Goal: Information Seeking & Learning: Learn about a topic

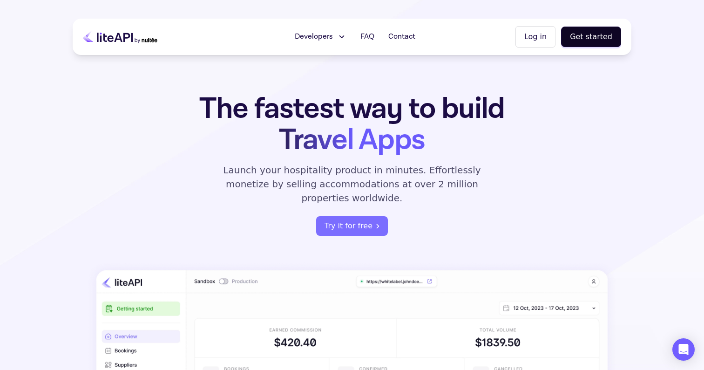
click at [324, 37] on span "Developers" at bounding box center [314, 36] width 38 height 11
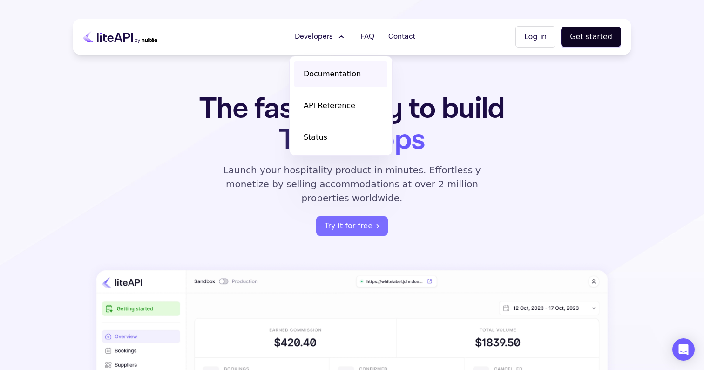
click at [329, 66] on link "Documentation" at bounding box center [340, 74] width 93 height 26
click at [175, 98] on h1 "The fastest way to build Travel Apps" at bounding box center [352, 124] width 364 height 62
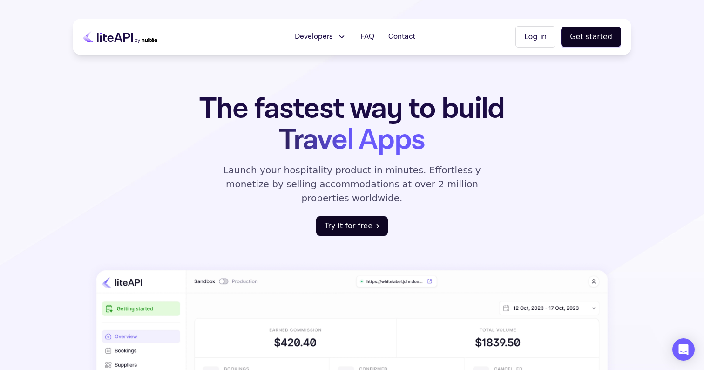
click at [339, 216] on button "Try it for free" at bounding box center [352, 226] width 72 height 20
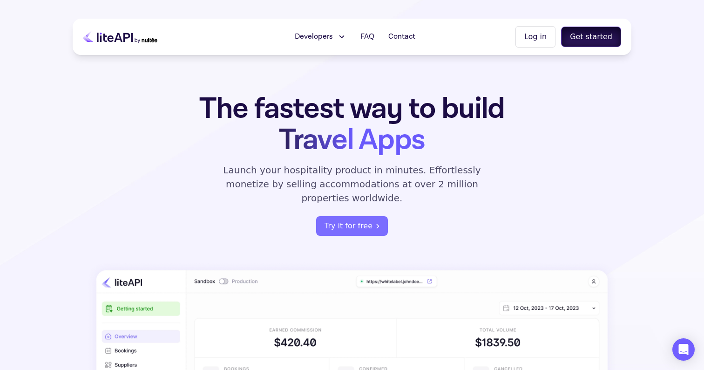
click at [589, 38] on button "Get started" at bounding box center [591, 37] width 60 height 20
click at [129, 35] on icon at bounding box center [126, 37] width 7 height 9
click at [316, 32] on span "Developers" at bounding box center [314, 36] width 38 height 11
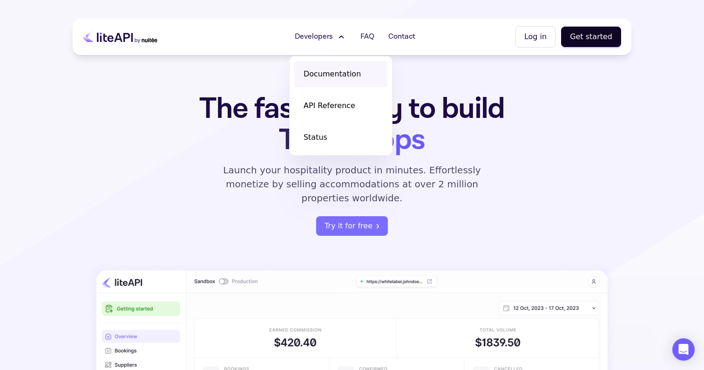
click at [326, 70] on span "Documentation" at bounding box center [332, 73] width 57 height 11
